Goal: Task Accomplishment & Management: Complete application form

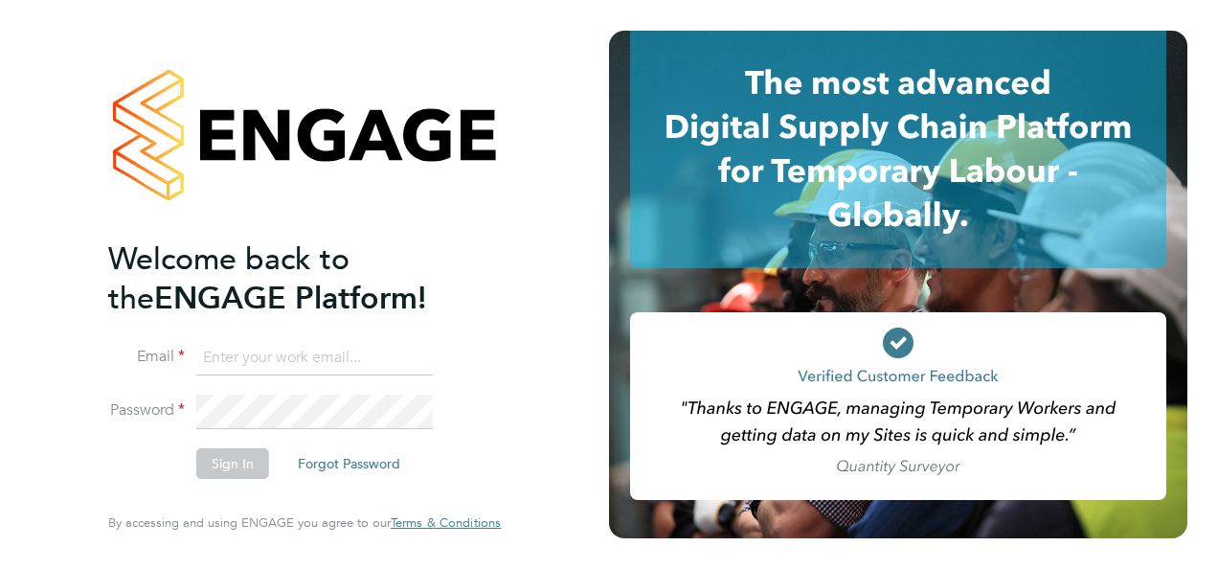
type input "ianc1965@yahoo.co.uk"
click at [484, 323] on div "Welcome back to the ENGAGE Platform! Email ianc1965@yahoo.co.uk Password Sign I…" at bounding box center [304, 281] width 393 height 500
click at [222, 460] on button "Sign In" at bounding box center [232, 463] width 73 height 31
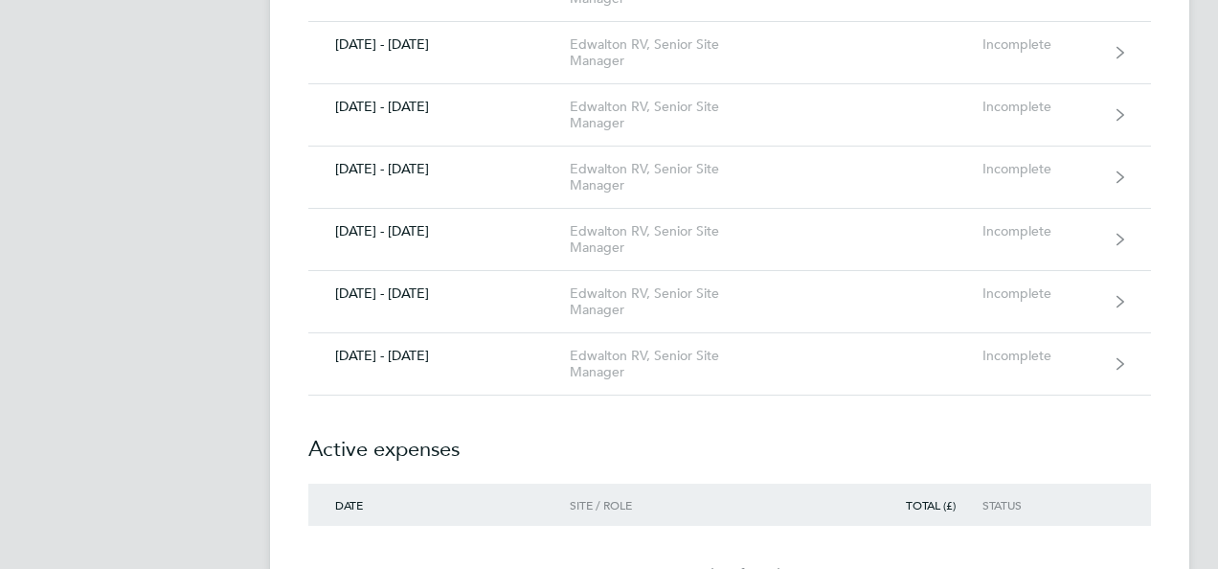
scroll to position [2149, 0]
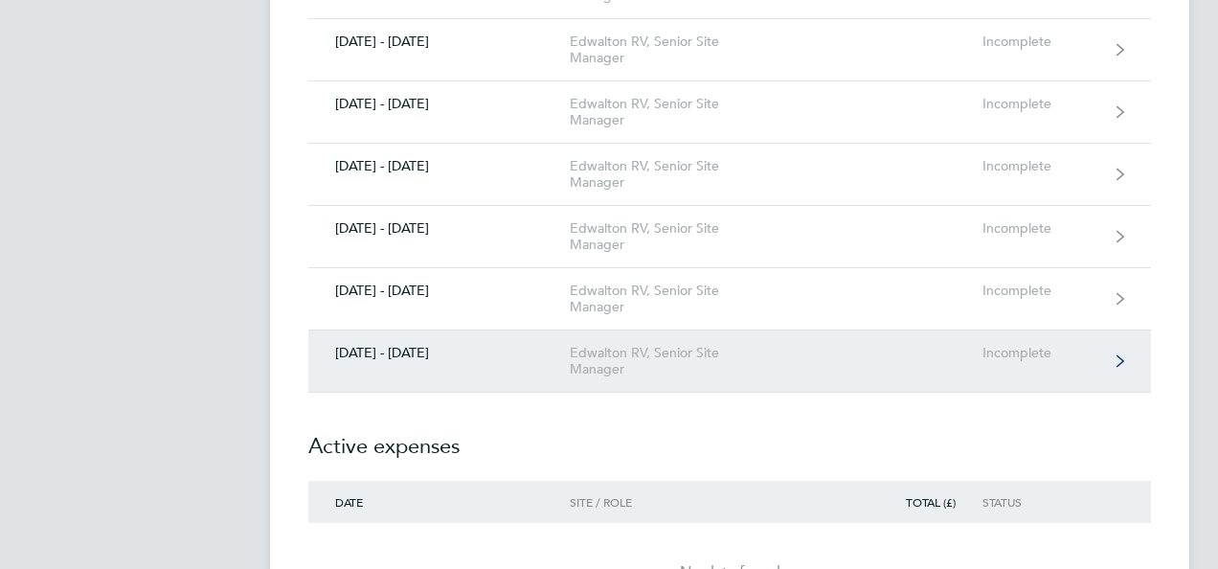
click at [1124, 345] on link "[DATE] - [DATE] Edwalton RV, Senior Site Manager Incomplete" at bounding box center [729, 361] width 843 height 62
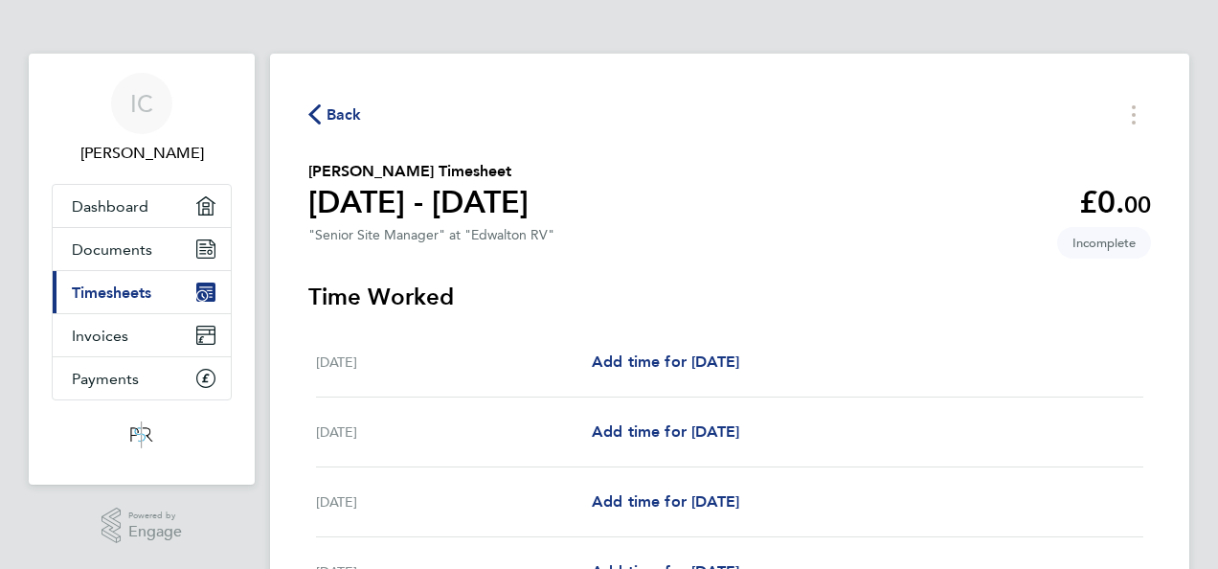
click at [961, 372] on div "Add time for [DATE] Add time for [DATE]" at bounding box center [868, 361] width 552 height 23
click at [739, 354] on span "Add time for [DATE]" at bounding box center [665, 361] width 147 height 18
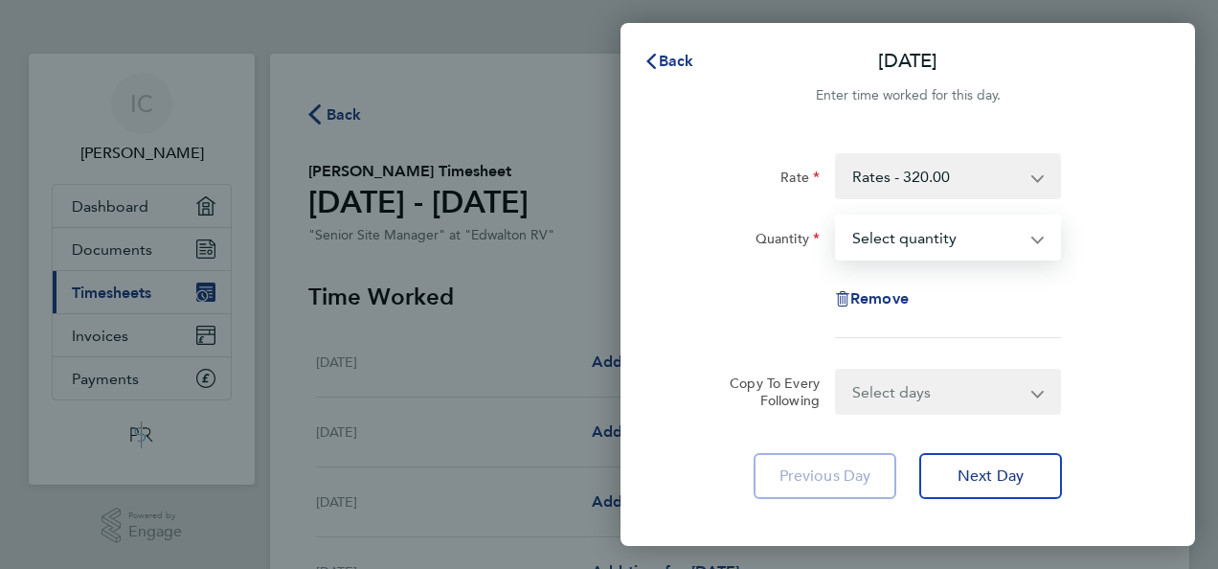
click at [1034, 232] on select "Select quantity 0.5 1" at bounding box center [936, 237] width 199 height 42
select select "1"
click at [837, 216] on select "Select quantity 0.5 1" at bounding box center [936, 237] width 199 height 42
click at [1036, 394] on select "Select days Day Weekday (Mon-Fri) Weekend (Sat-Sun) [DATE] [DATE] [DATE] [DATE]…" at bounding box center [937, 392] width 201 height 42
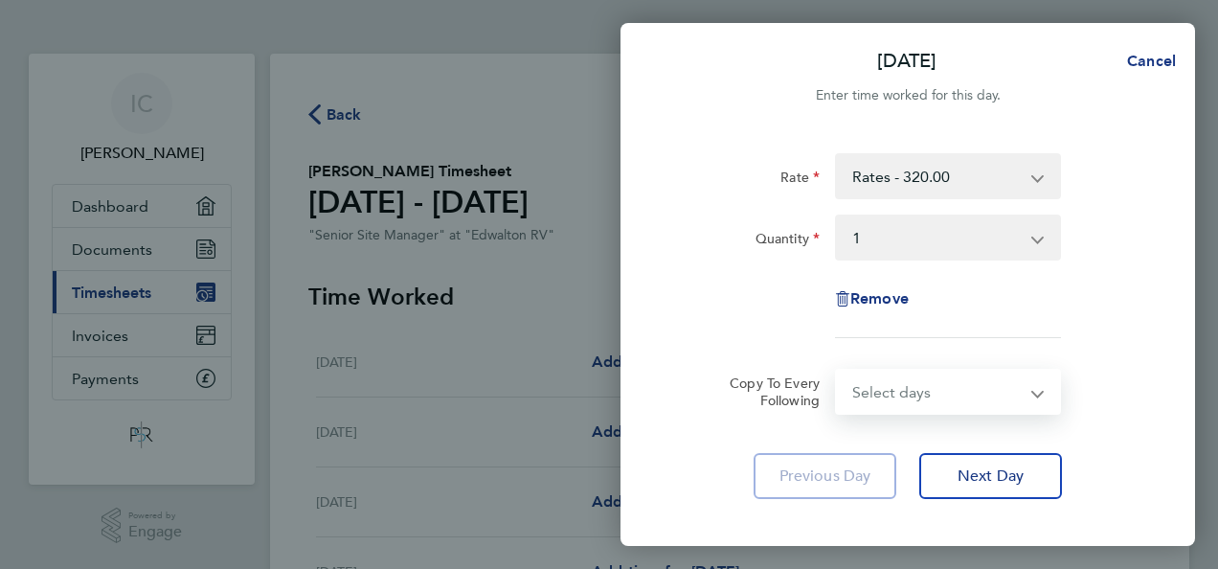
select select "WEEKDAY"
click at [837, 371] on select "Select days Day Weekday (Mon-Fri) Weekend (Sat-Sun) [DATE] [DATE] [DATE] [DATE]…" at bounding box center [937, 392] width 201 height 42
select select "[DATE]"
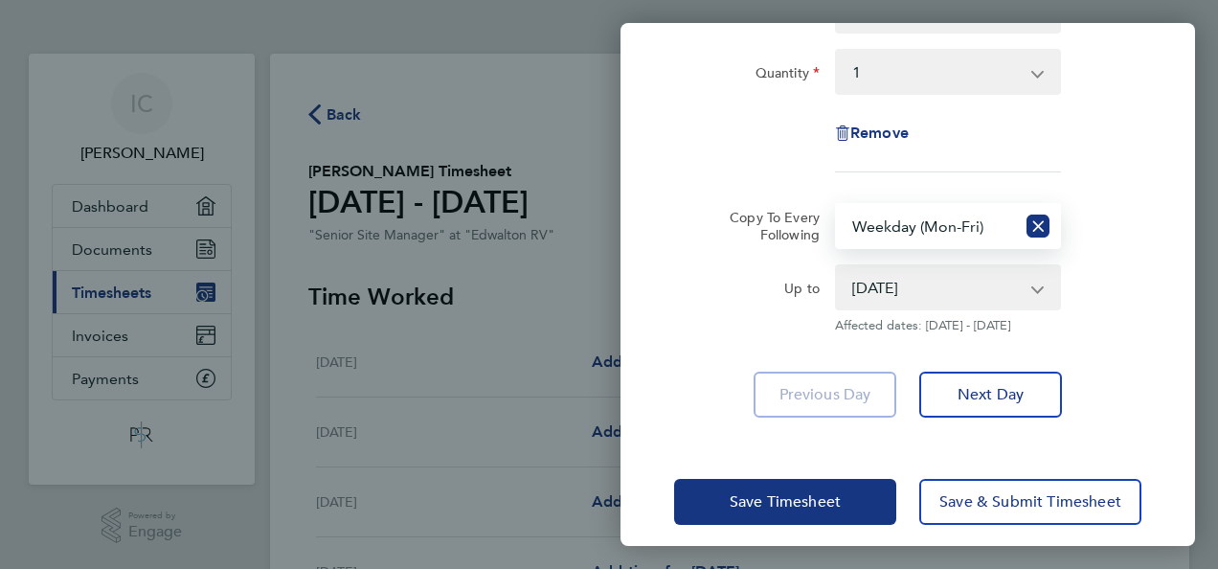
scroll to position [168, 0]
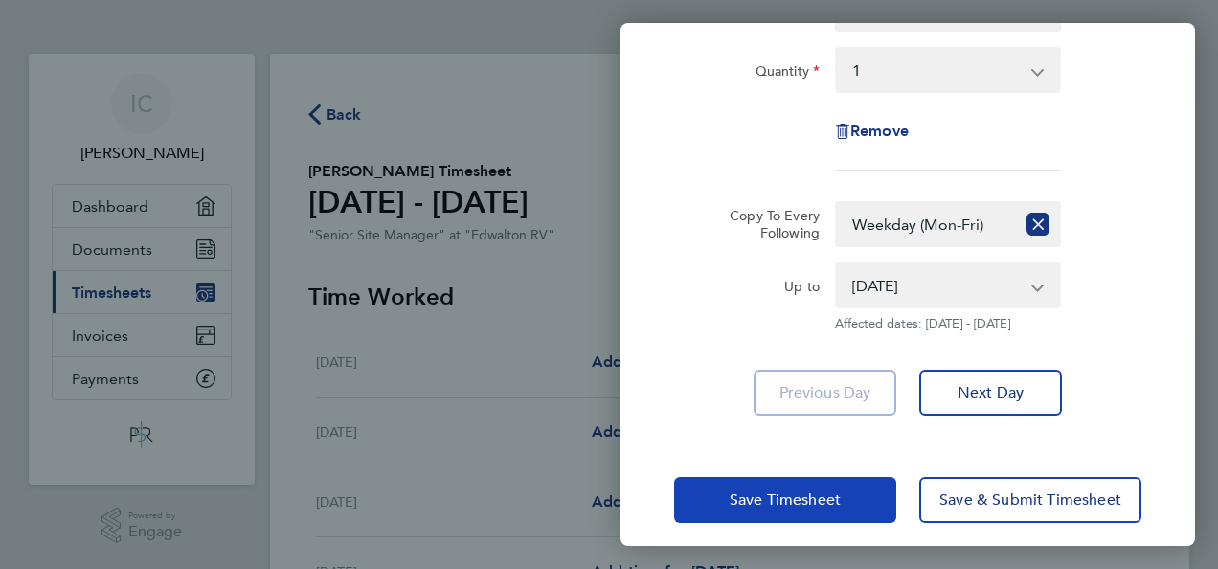
click at [740, 500] on span "Save Timesheet" at bounding box center [785, 499] width 111 height 19
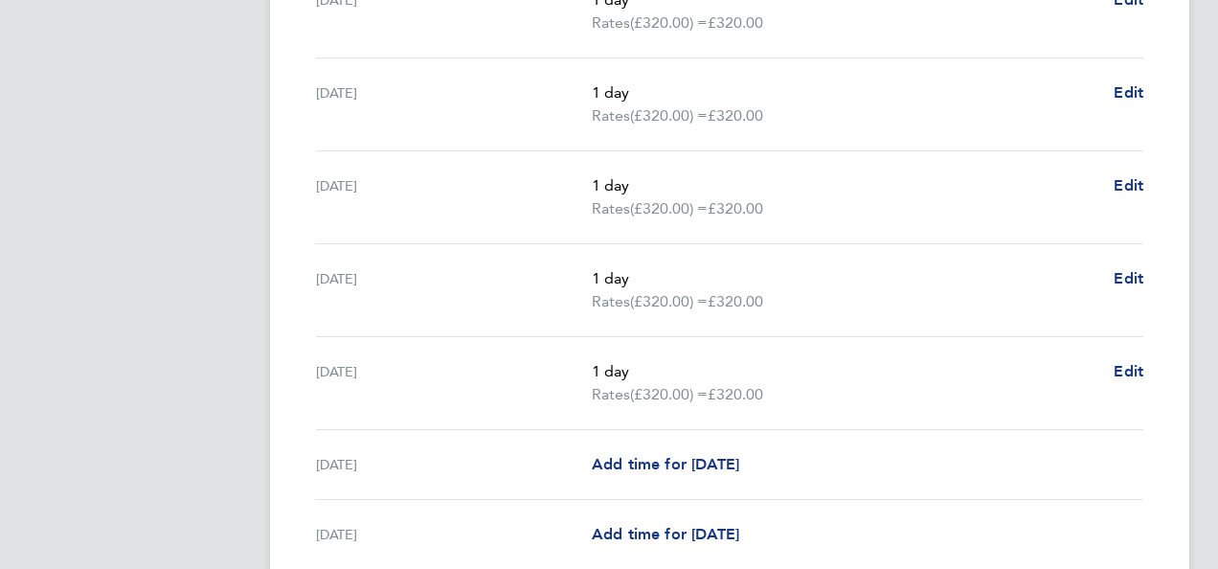
scroll to position [734, 0]
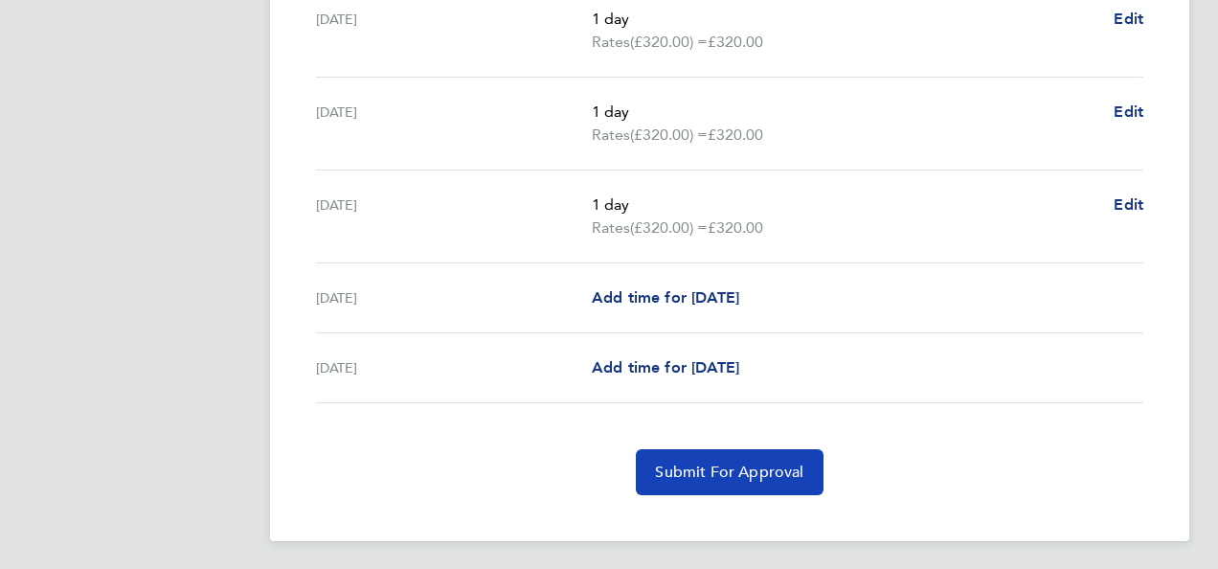
click at [753, 478] on button "Submit For Approval" at bounding box center [729, 472] width 187 height 46
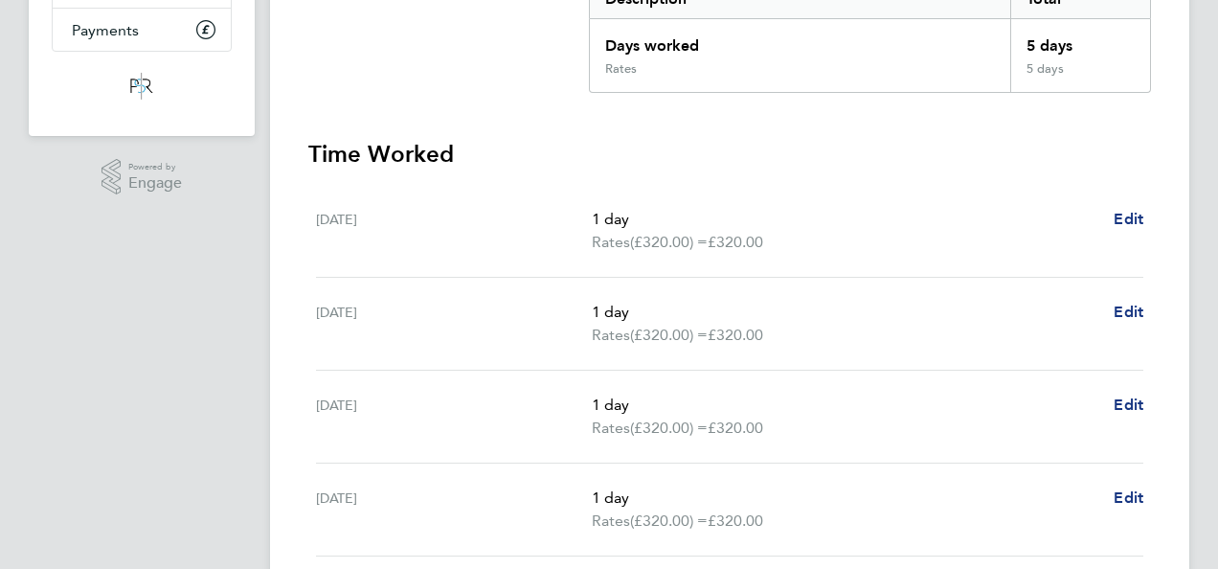
scroll to position [0, 0]
